Goal: Find specific fact

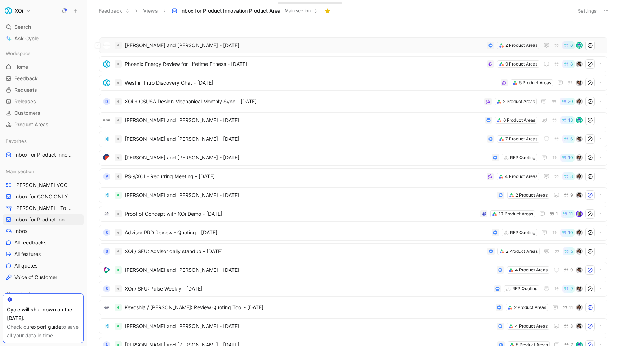
click at [174, 47] on span "[PERSON_NAME] and [PERSON_NAME] - [DATE]" at bounding box center [304, 45] width 359 height 9
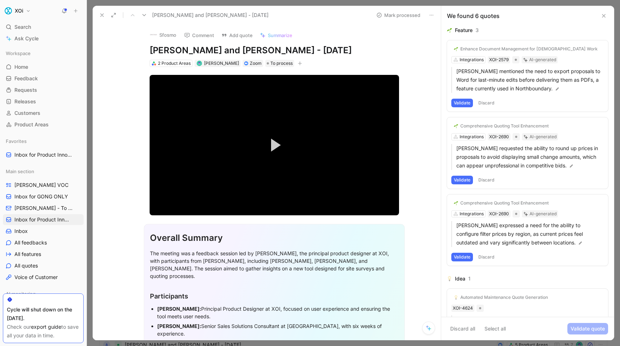
click at [160, 51] on h1 "[PERSON_NAME] and [PERSON_NAME] - [DATE]" at bounding box center [274, 51] width 249 height 12
drag, startPoint x: 160, startPoint y: 51, endPoint x: 187, endPoint y: 49, distance: 27.1
click at [187, 49] on h1 "[PERSON_NAME] and [PERSON_NAME] - [DATE]" at bounding box center [274, 51] width 249 height 12
copy h1 "[PERSON_NAME]"
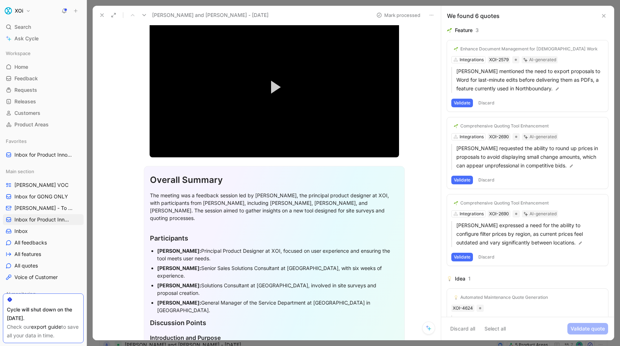
scroll to position [63, 0]
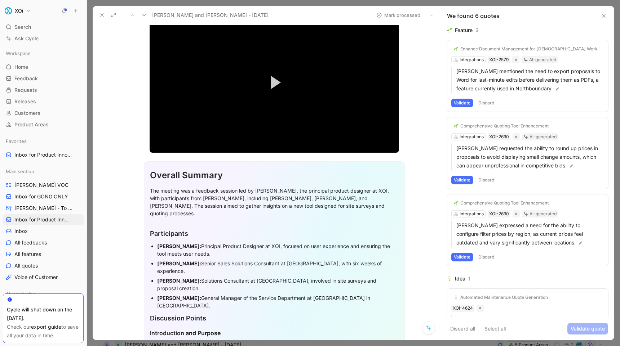
click at [162, 260] on strong "[PERSON_NAME]:" at bounding box center [179, 263] width 44 height 6
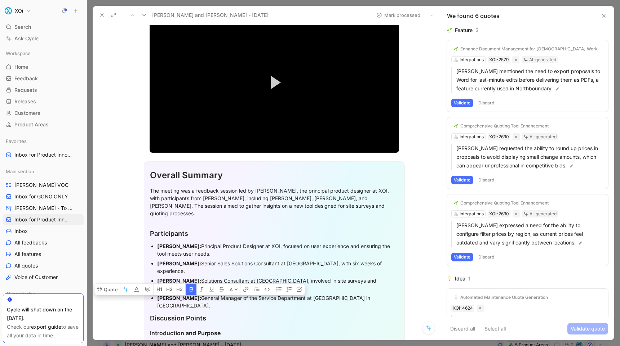
drag, startPoint x: 162, startPoint y: 255, endPoint x: 187, endPoint y: 257, distance: 25.3
click at [187, 260] on strong "[PERSON_NAME]:" at bounding box center [179, 263] width 44 height 6
copy strong "[PERSON_NAME]"
click at [165, 278] on strong "[PERSON_NAME]:" at bounding box center [179, 281] width 44 height 6
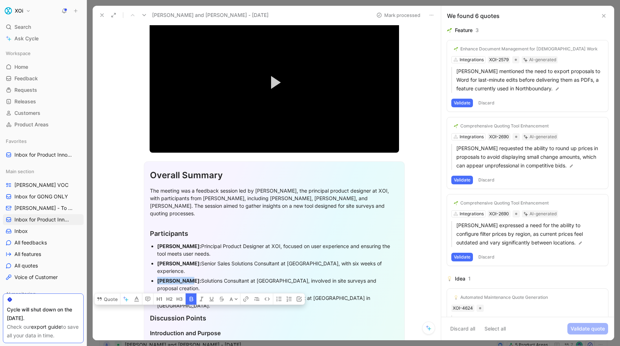
drag, startPoint x: 165, startPoint y: 265, endPoint x: 182, endPoint y: 265, distance: 17.3
click at [182, 278] on strong "[PERSON_NAME]:" at bounding box center [179, 281] width 44 height 6
copy strong "[PERSON_NAME]"
click at [164, 295] on strong "[PERSON_NAME]:" at bounding box center [179, 298] width 44 height 6
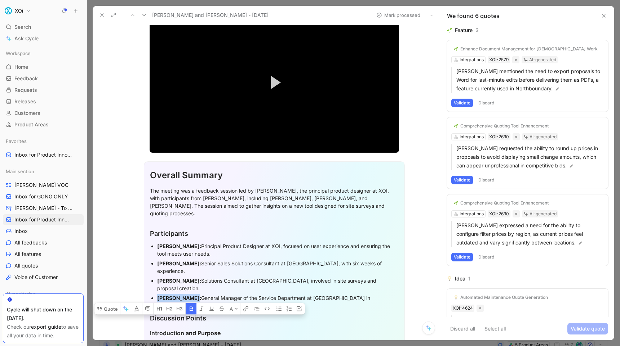
drag, startPoint x: 164, startPoint y: 276, endPoint x: 180, endPoint y: 276, distance: 16.2
click at [180, 295] on strong "[PERSON_NAME]:" at bounding box center [179, 298] width 44 height 6
copy strong "[PERSON_NAME]"
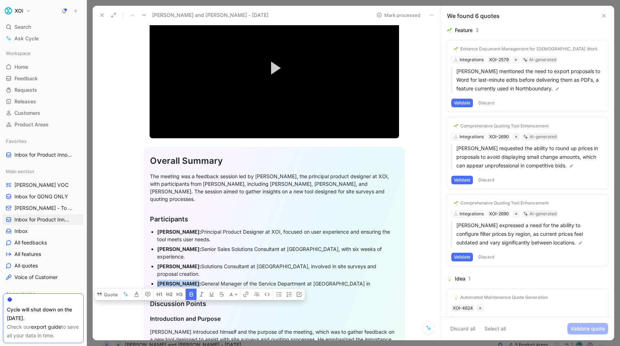
scroll to position [85, 0]
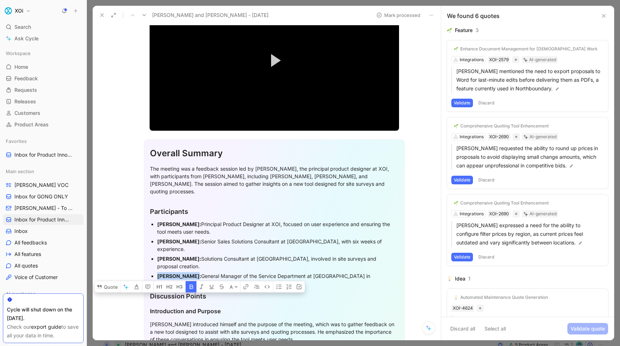
click at [218, 272] on div "[PERSON_NAME]: General Manager of the Service Department at [GEOGRAPHIC_DATA] i…" at bounding box center [277, 279] width 241 height 15
